Goal: Task Accomplishment & Management: Use online tool/utility

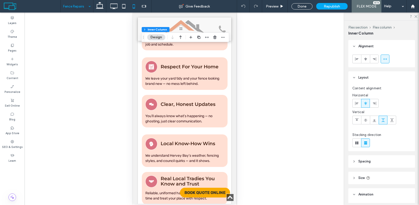
scroll to position [2863, 0]
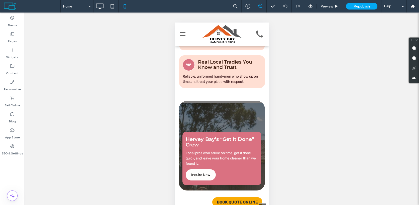
click at [102, 9] on div at bounding box center [209, 102] width 419 height 205
click at [98, 9] on div at bounding box center [209, 102] width 419 height 205
click at [100, 9] on use at bounding box center [99, 7] width 7 height 6
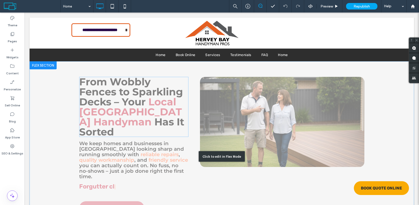
click at [139, 97] on div "Click to edit in Flex Mode" at bounding box center [222, 156] width 384 height 190
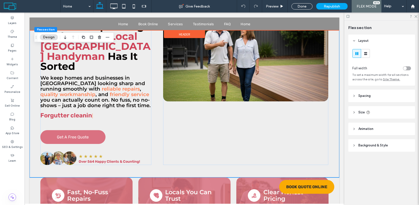
scroll to position [271, 0]
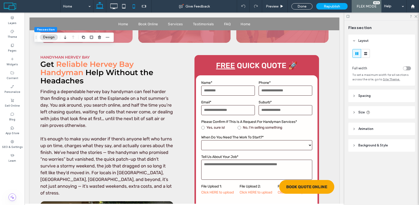
click at [133, 6] on icon at bounding box center [134, 6] width 10 height 10
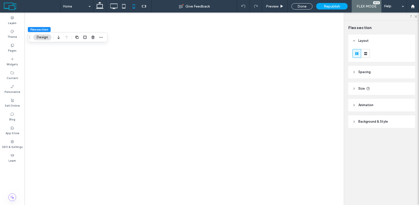
scroll to position [0, 0]
type input "**"
click at [127, 7] on div at bounding box center [209, 102] width 419 height 205
click at [124, 8] on div at bounding box center [209, 102] width 419 height 205
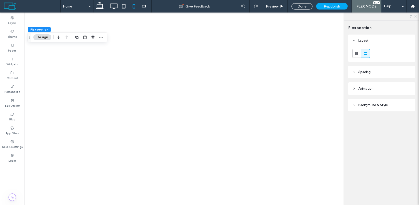
click at [124, 8] on div at bounding box center [209, 102] width 419 height 205
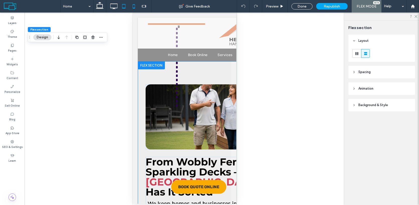
click at [122, 7] on use at bounding box center [123, 6] width 3 height 4
